Goal: Obtain resource: Obtain resource

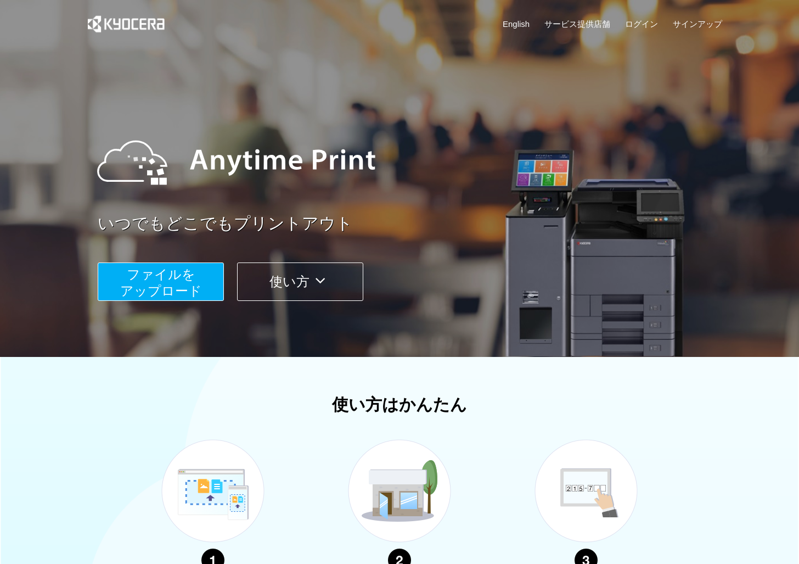
click at [189, 278] on span "ファイルを ​​アップロード" at bounding box center [161, 282] width 82 height 31
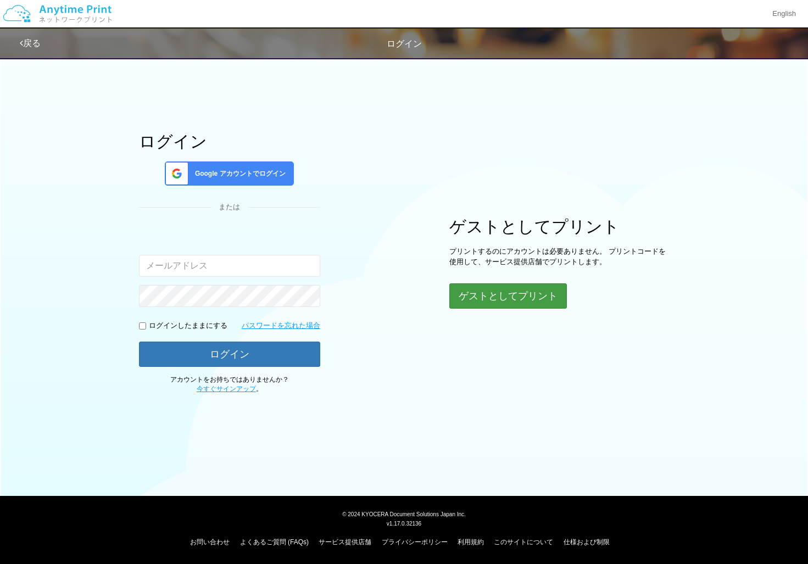
click at [510, 290] on button "ゲストとしてプリント" at bounding box center [507, 295] width 117 height 25
click at [479, 293] on button "ゲストとしてプリント" at bounding box center [507, 295] width 117 height 25
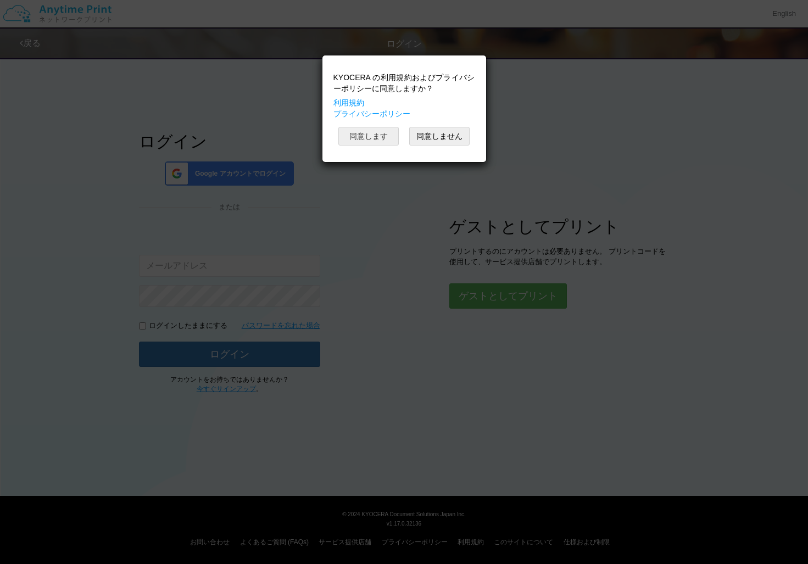
click at [384, 137] on button "同意します" at bounding box center [368, 136] width 60 height 19
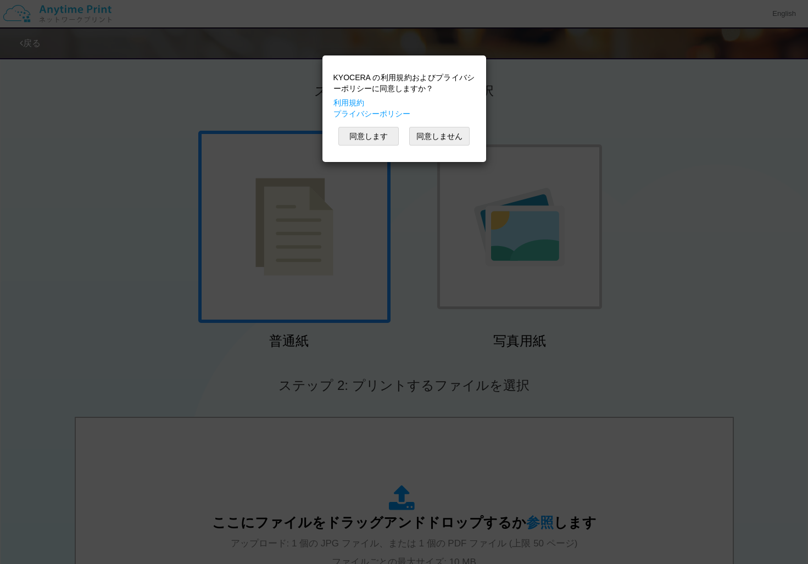
click at [327, 209] on div "KYOCERA の利用規約およびプライバシーポリシーに同意しますか？ 利用規約 プライバシーポリシー 同意します 同意しません" at bounding box center [404, 282] width 808 height 564
click at [377, 137] on button "同意します" at bounding box center [368, 136] width 60 height 19
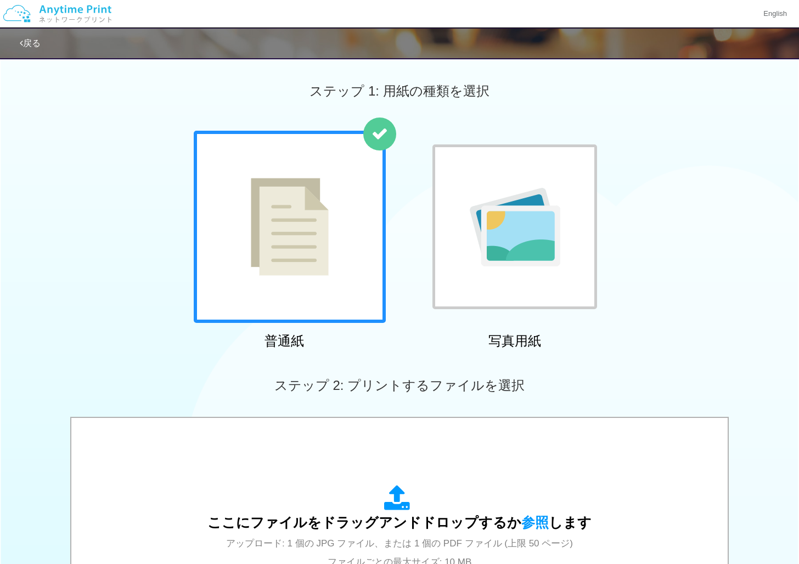
click at [346, 269] on div at bounding box center [290, 227] width 192 height 192
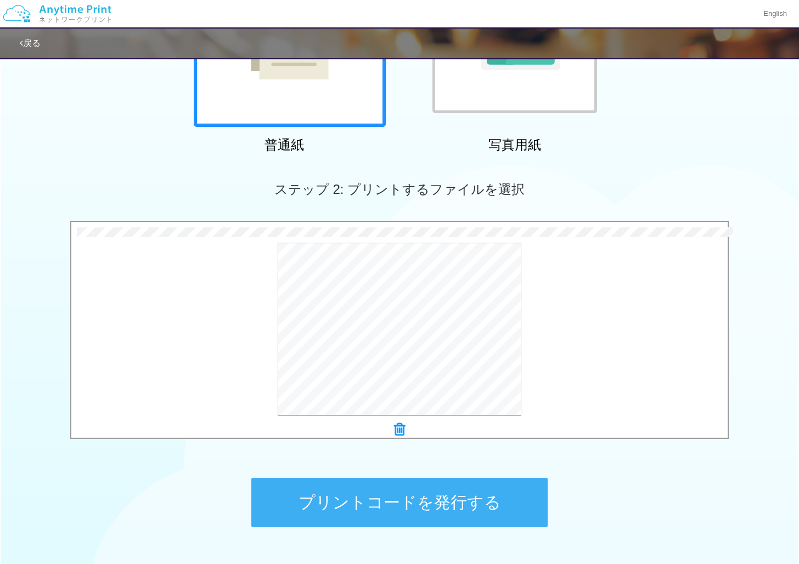
scroll to position [271, 0]
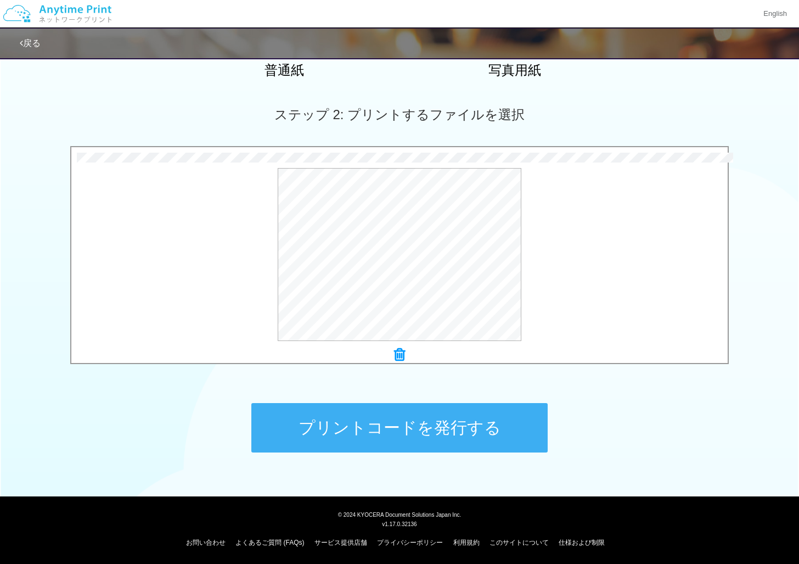
click at [390, 442] on button "プリントコードを発行する" at bounding box center [399, 427] width 296 height 49
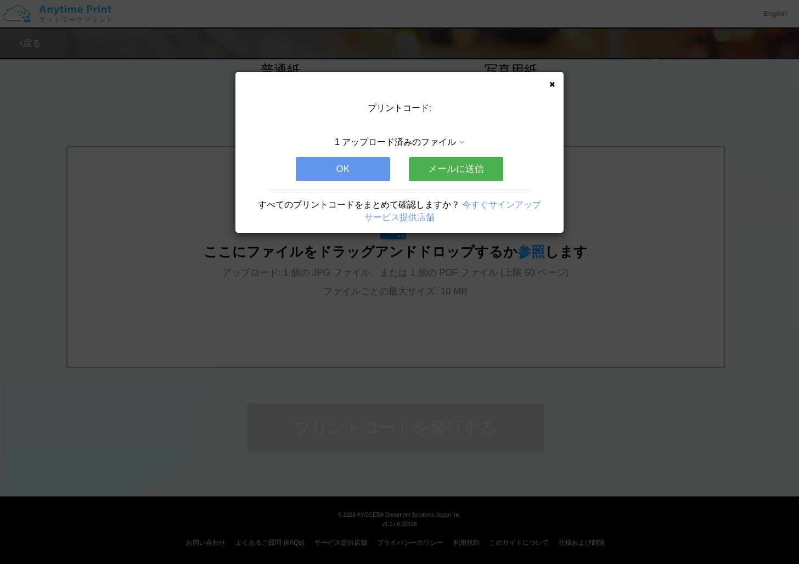
scroll to position [0, 0]
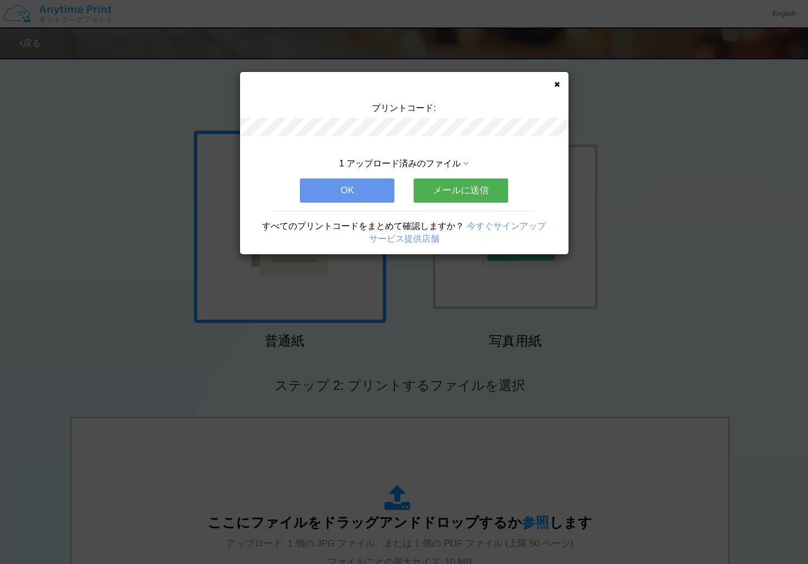
click at [385, 187] on div "1 アップロード済みのファイル OK メールに送信 すべてのプリントコードをまとめて確認しますか？ 今すぐサインアップ サービス提供店舗" at bounding box center [404, 196] width 328 height 115
click at [382, 200] on button "OK" at bounding box center [347, 190] width 94 height 24
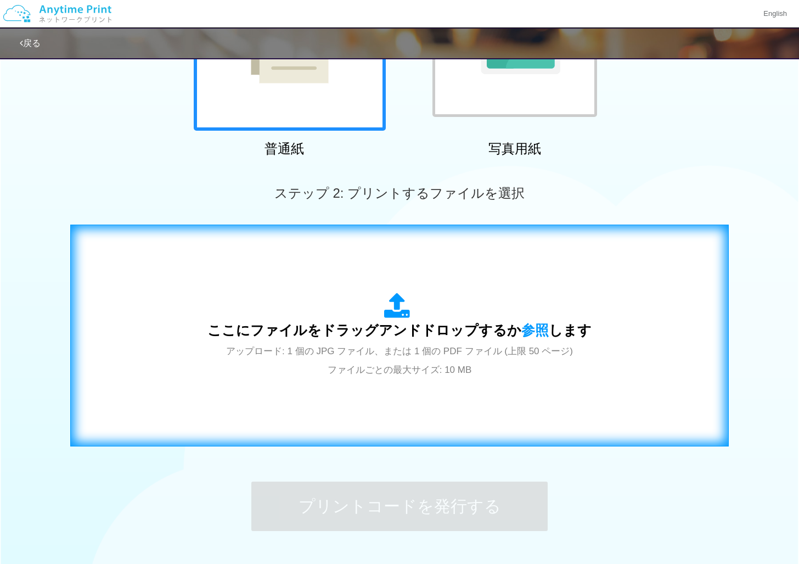
scroll to position [211, 0]
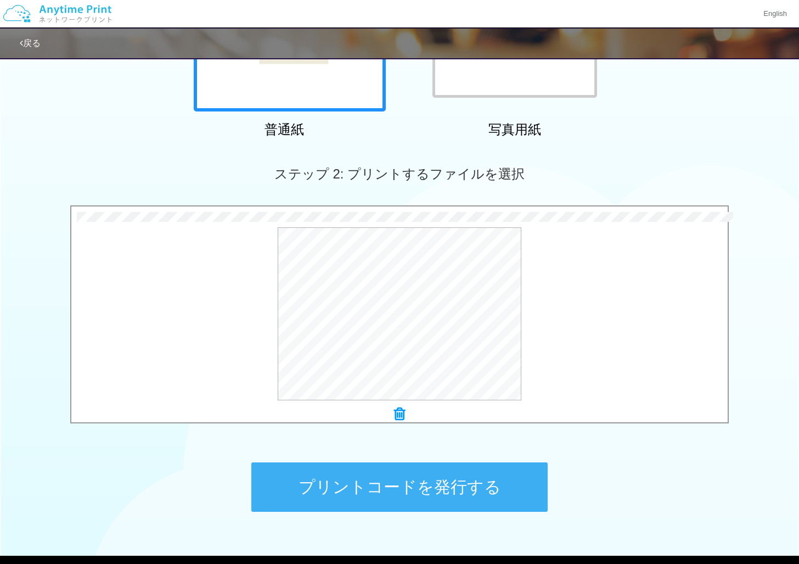
click at [466, 497] on button "プリントコードを発行する" at bounding box center [399, 486] width 296 height 49
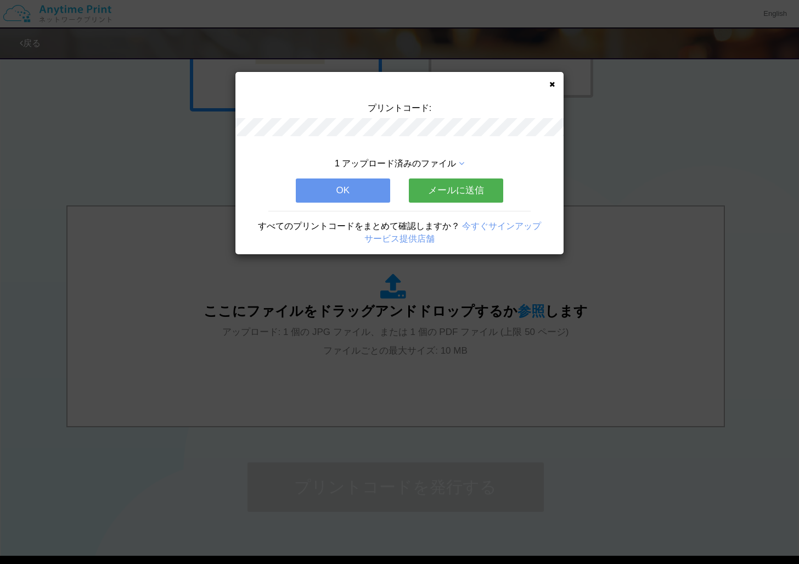
scroll to position [0, 0]
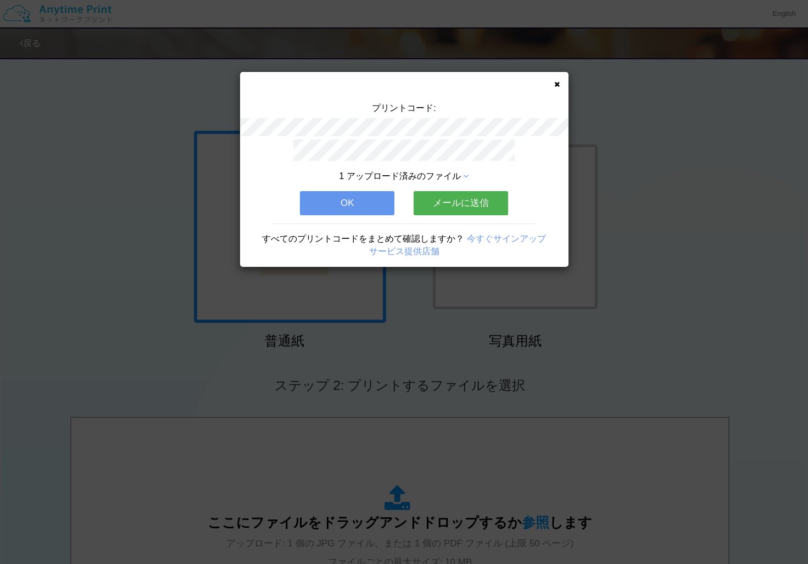
click at [363, 206] on button "OK" at bounding box center [347, 203] width 94 height 24
